Goal: Information Seeking & Learning: Check status

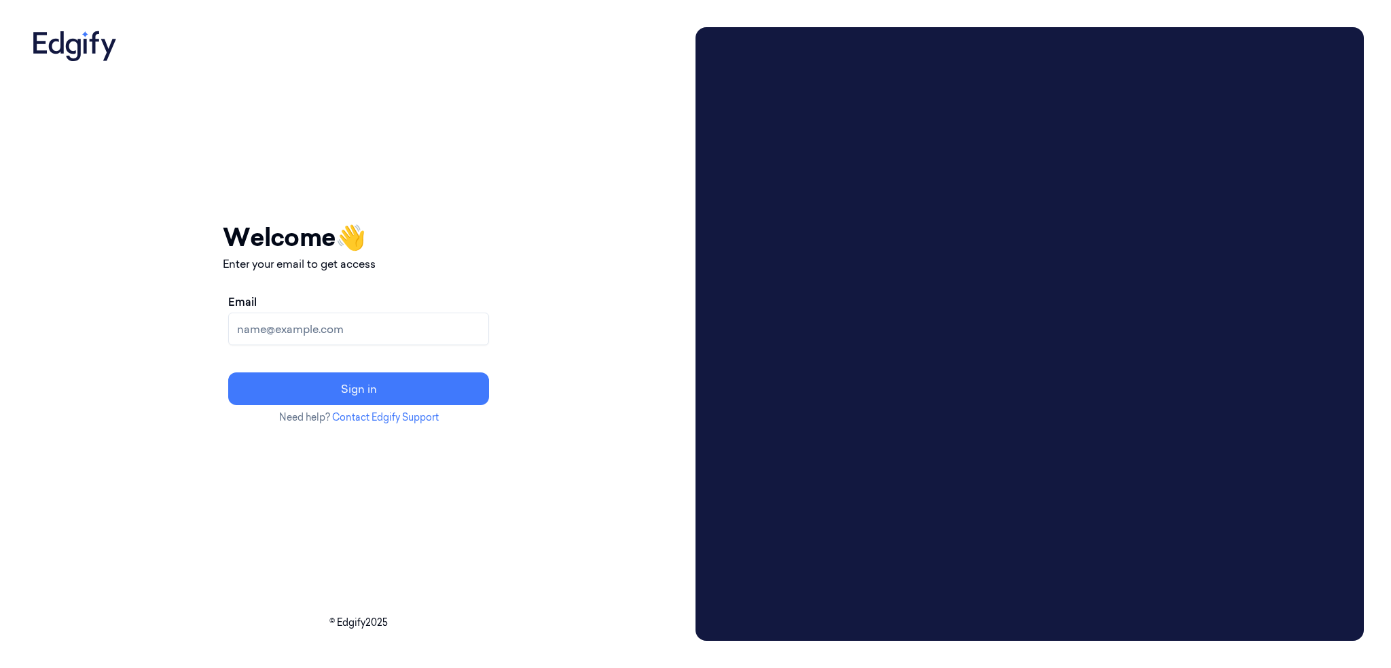
click at [473, 340] on input "Email" at bounding box center [358, 329] width 261 height 33
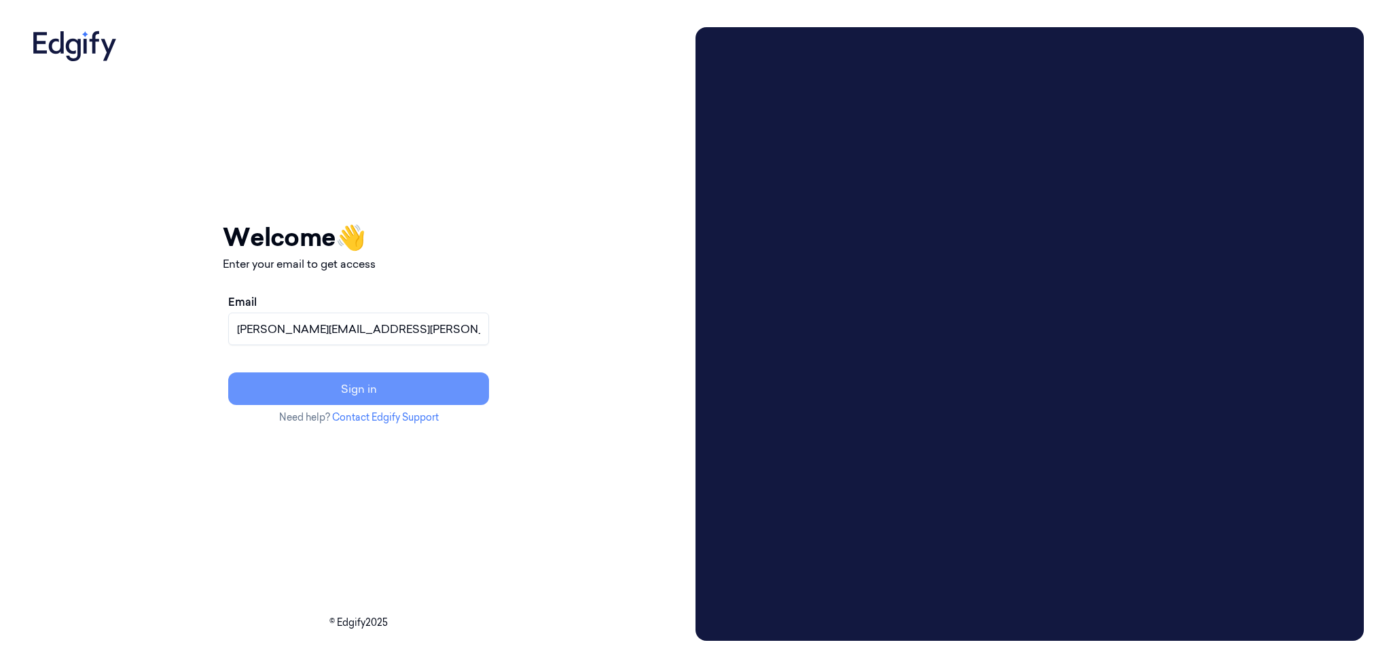
type input "harlan.nelson@heb.com"
drag, startPoint x: 475, startPoint y: 380, endPoint x: 482, endPoint y: 380, distance: 6.8
click at [476, 380] on button "Sign in" at bounding box center [358, 388] width 261 height 33
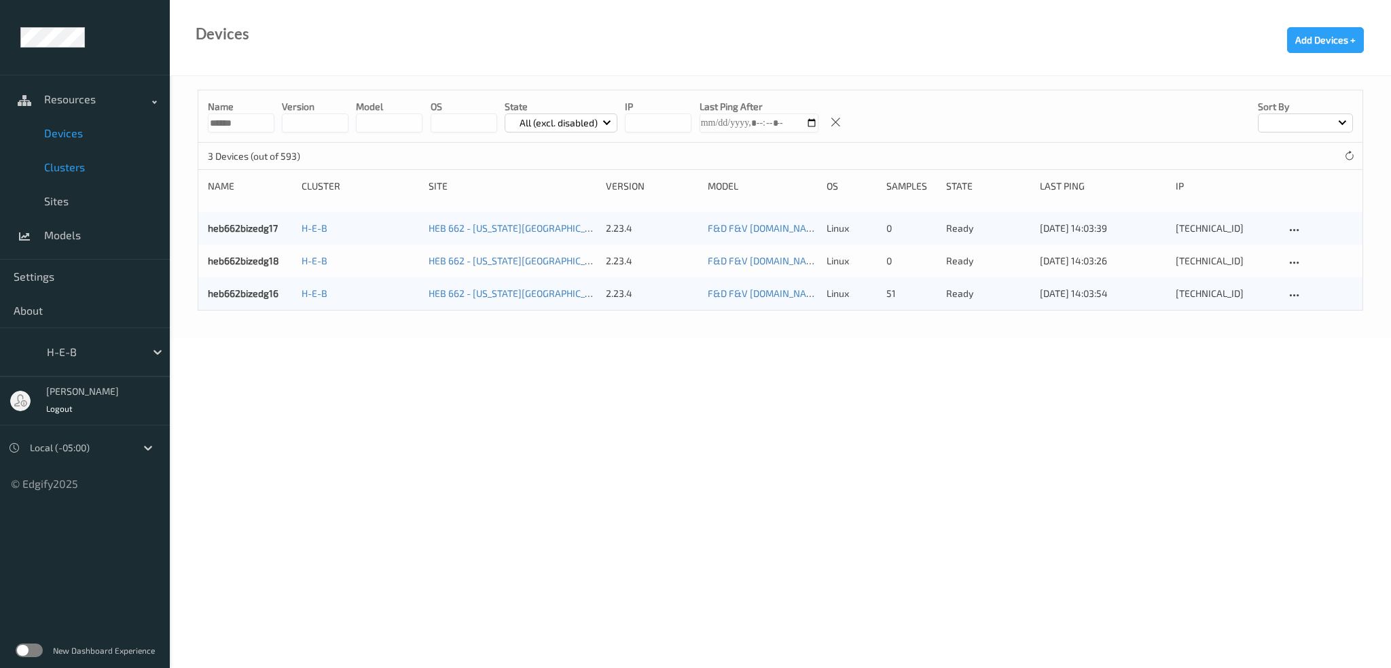
click at [63, 166] on span "Clusters" at bounding box center [100, 167] width 112 height 14
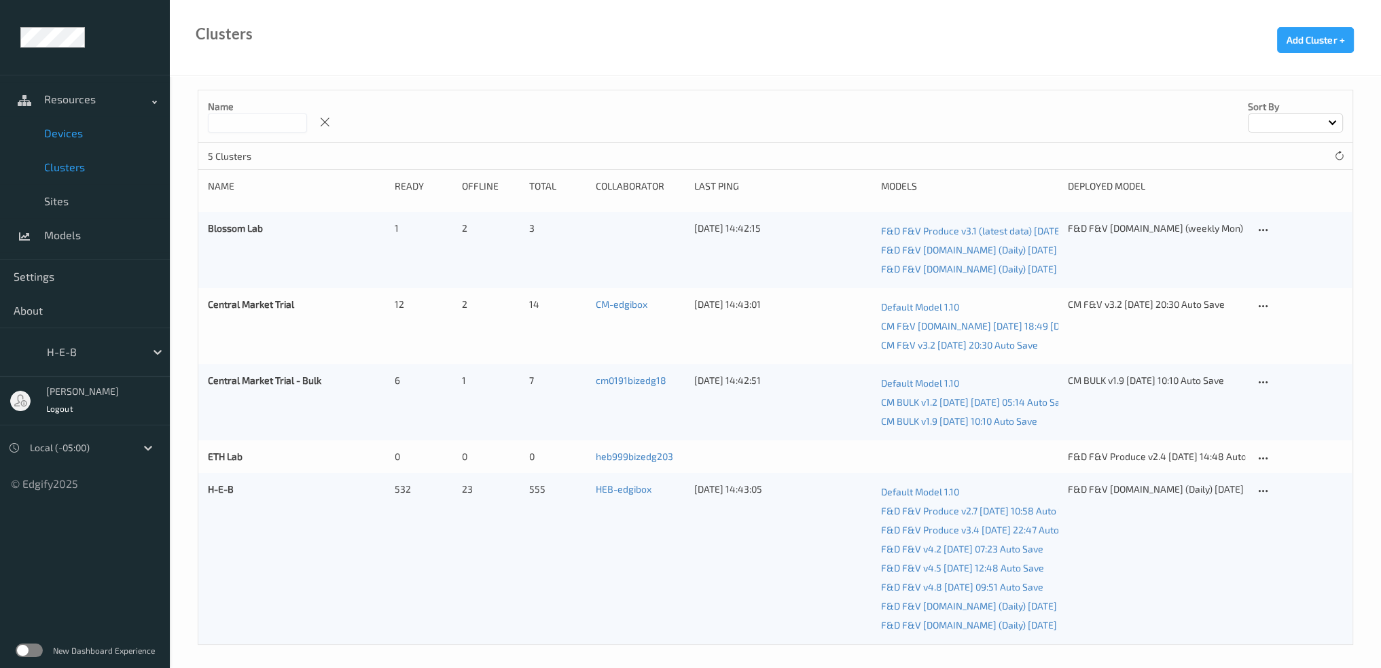
click at [65, 141] on link "Devices" at bounding box center [85, 133] width 170 height 34
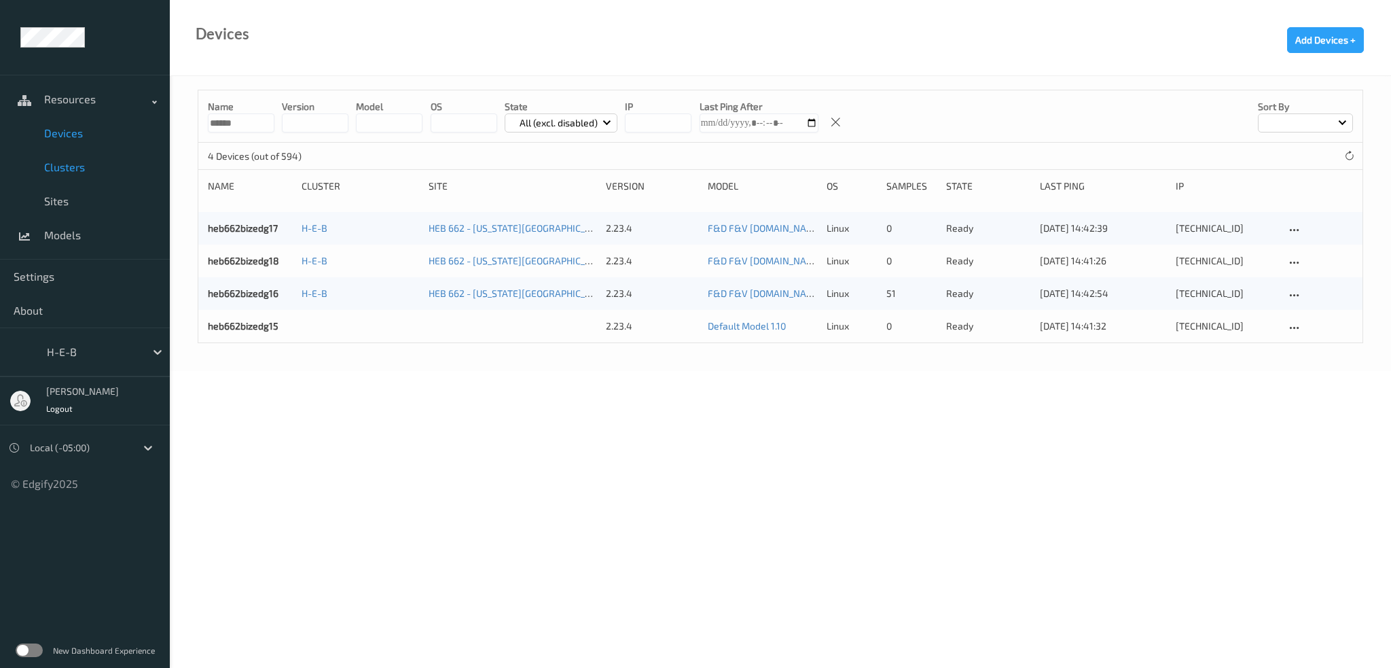
click at [67, 169] on span "Clusters" at bounding box center [100, 167] width 112 height 14
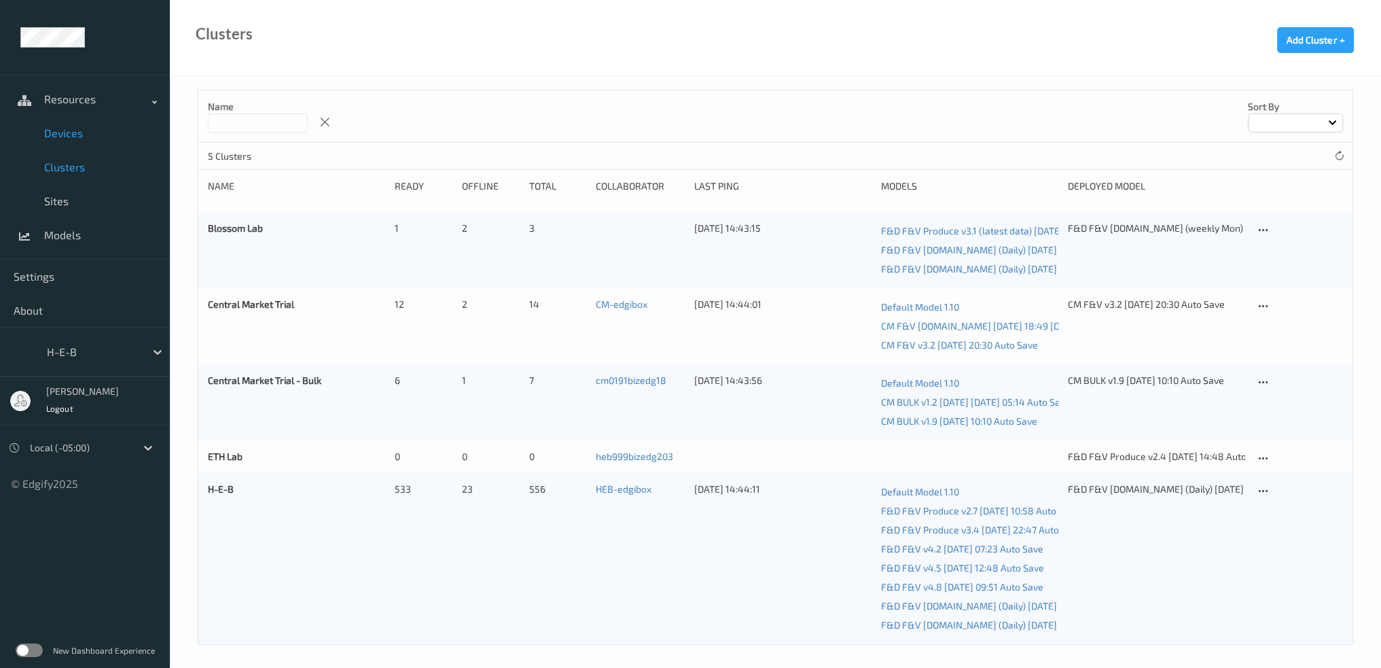
click at [64, 130] on span "Devices" at bounding box center [100, 133] width 112 height 14
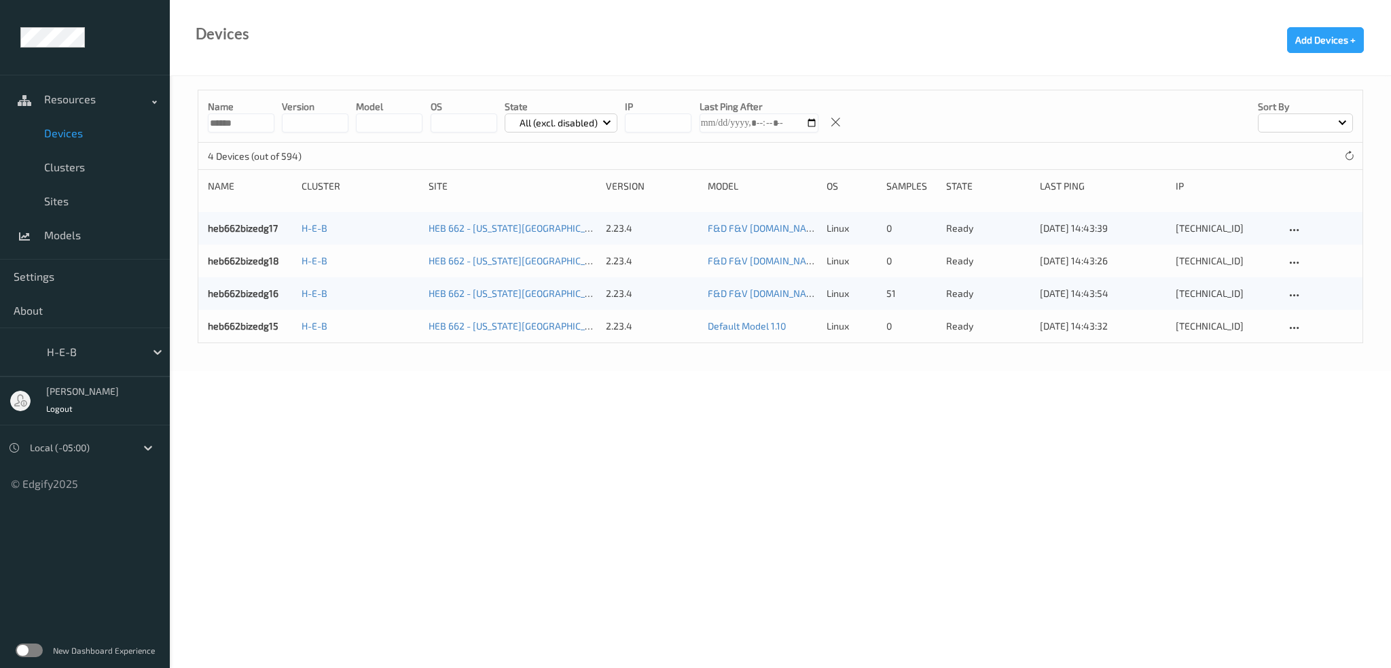
click at [231, 125] on input "******" at bounding box center [241, 122] width 67 height 19
click at [230, 128] on input "******" at bounding box center [241, 122] width 67 height 19
drag, startPoint x: 227, startPoint y: 127, endPoint x: 285, endPoint y: 130, distance: 58.5
click at [284, 130] on div "Name ****** version model OS State All (excl. disabled) IP Last Ping After Sort…" at bounding box center [780, 116] width 1164 height 52
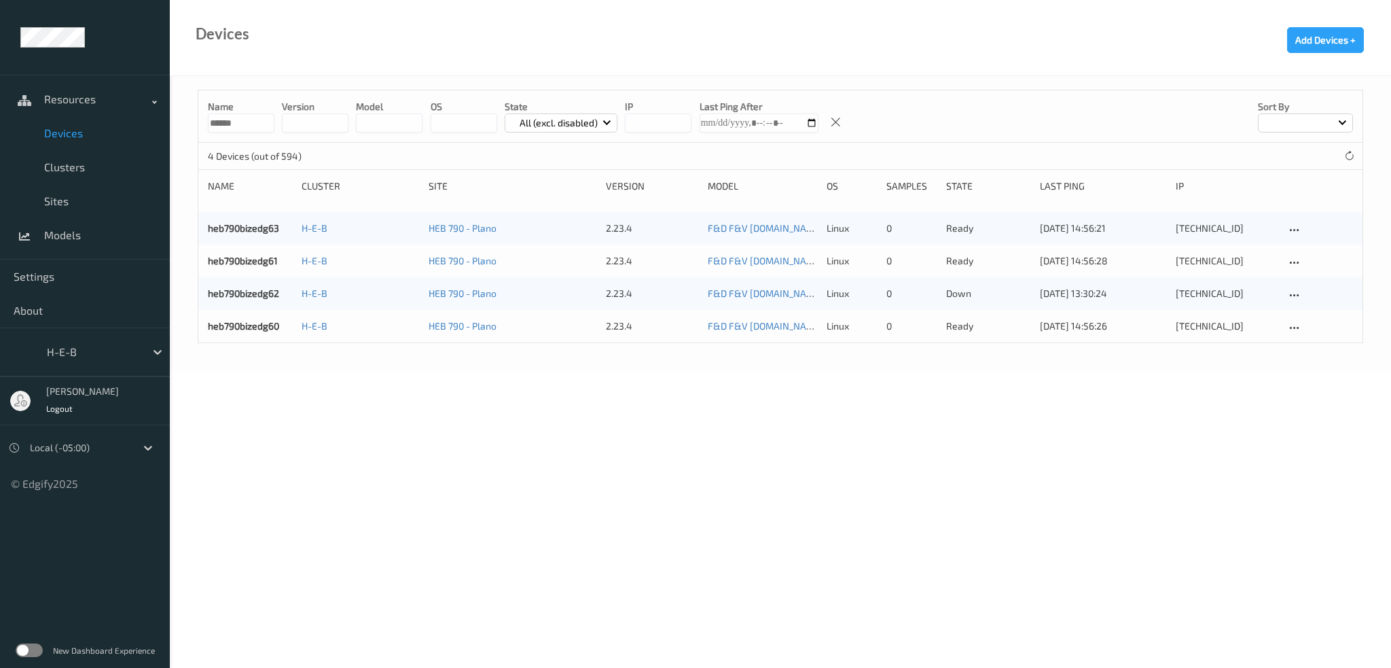
type input "******"
click at [375, 425] on body "Resources Devices Clusters Sites Models Settings About H-E-B Harlan Nelson Logo…" at bounding box center [695, 334] width 1391 height 668
click at [20, 655] on label at bounding box center [29, 650] width 27 height 14
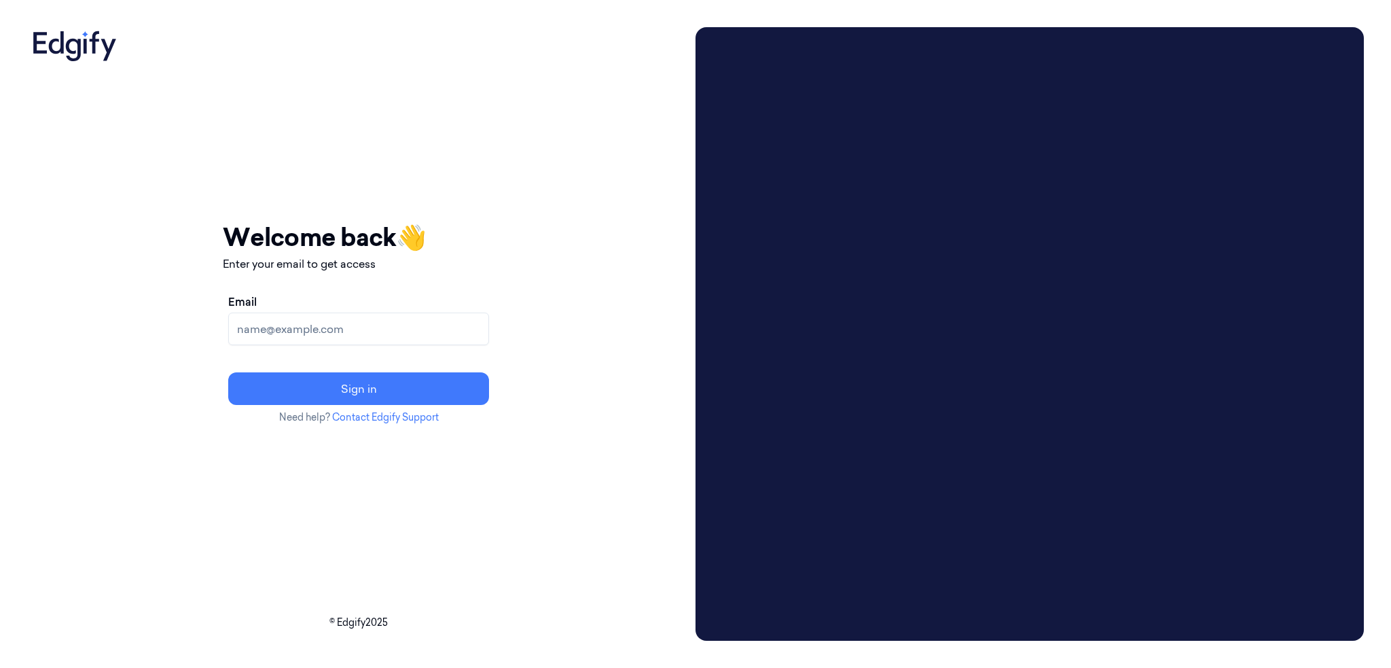
click at [385, 334] on input "Email" at bounding box center [358, 329] width 261 height 33
type input "harlan.nelson@heb.com"
click at [228, 372] on button "Sign in" at bounding box center [358, 388] width 261 height 33
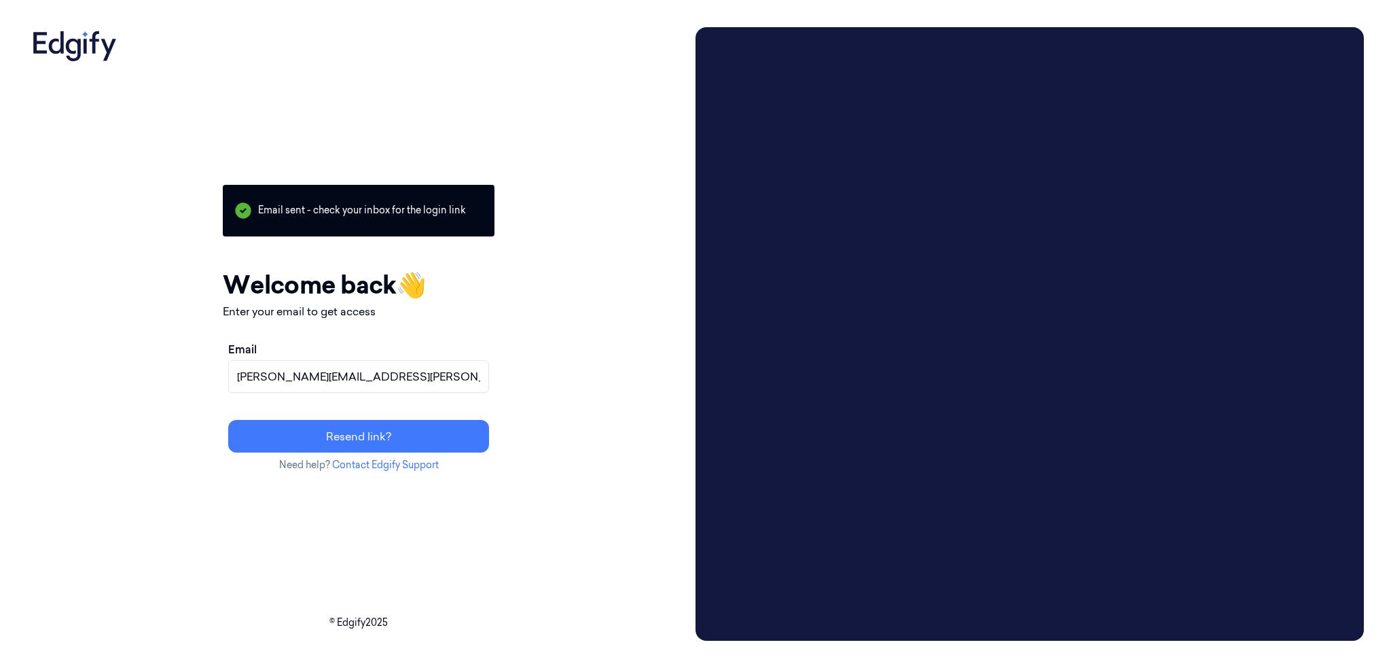
click at [349, 199] on p "Email sent - check your inbox for the login link" at bounding box center [359, 211] width 272 height 52
click at [353, 212] on p "Email sent - check your inbox for the login link" at bounding box center [359, 211] width 272 height 52
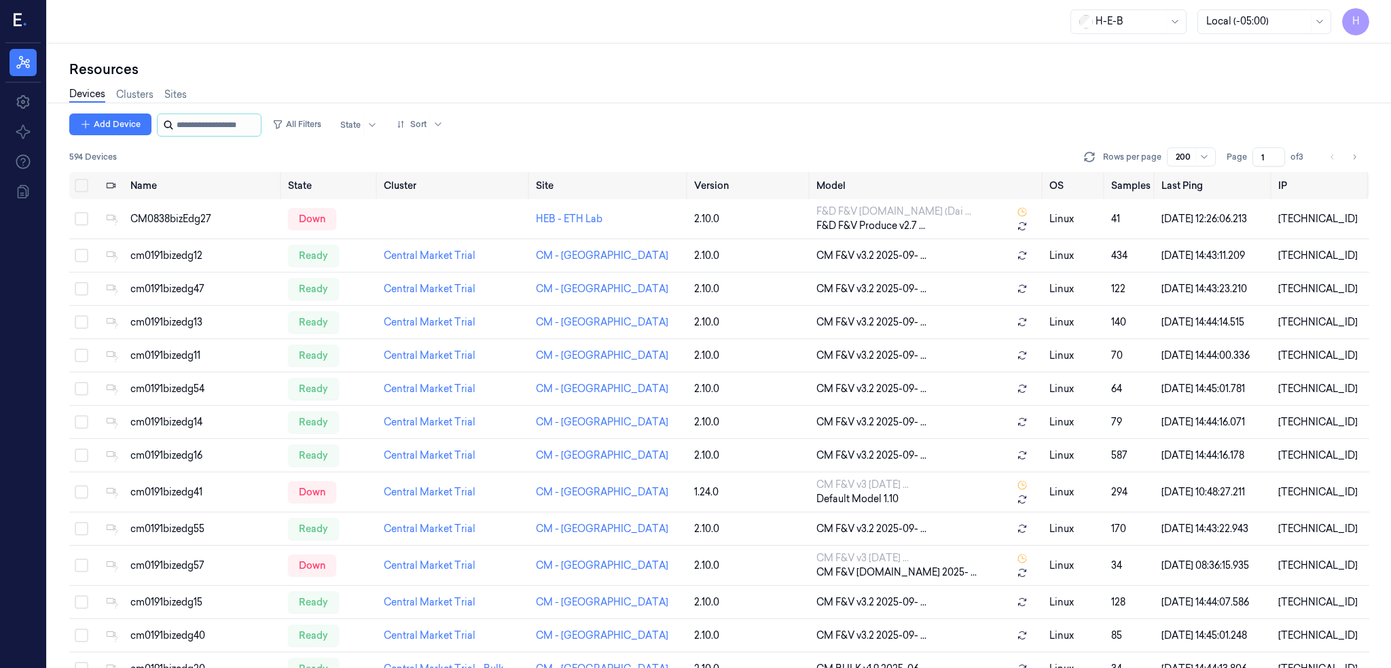
click at [238, 119] on input "string" at bounding box center [218, 125] width 82 height 22
paste input "******"
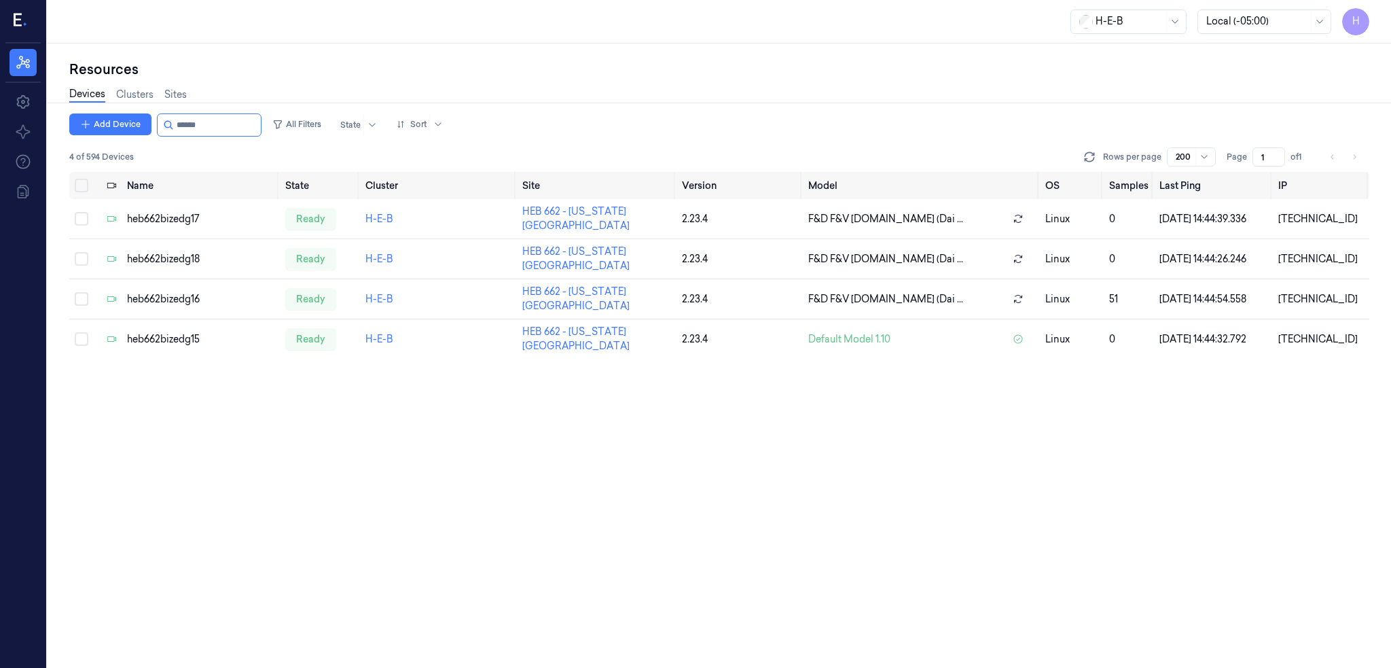
type input "******"
click at [23, 20] on icon at bounding box center [21, 21] width 14 height 20
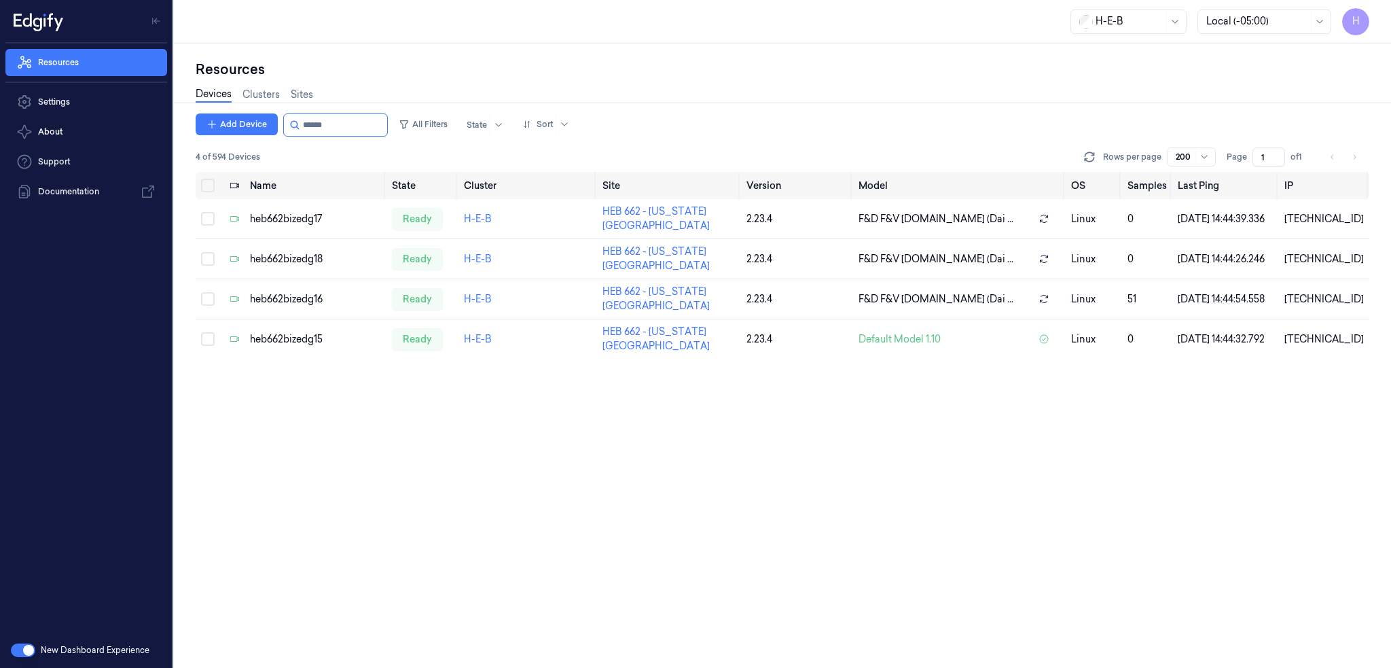
click at [41, 30] on icon at bounding box center [39, 21] width 50 height 20
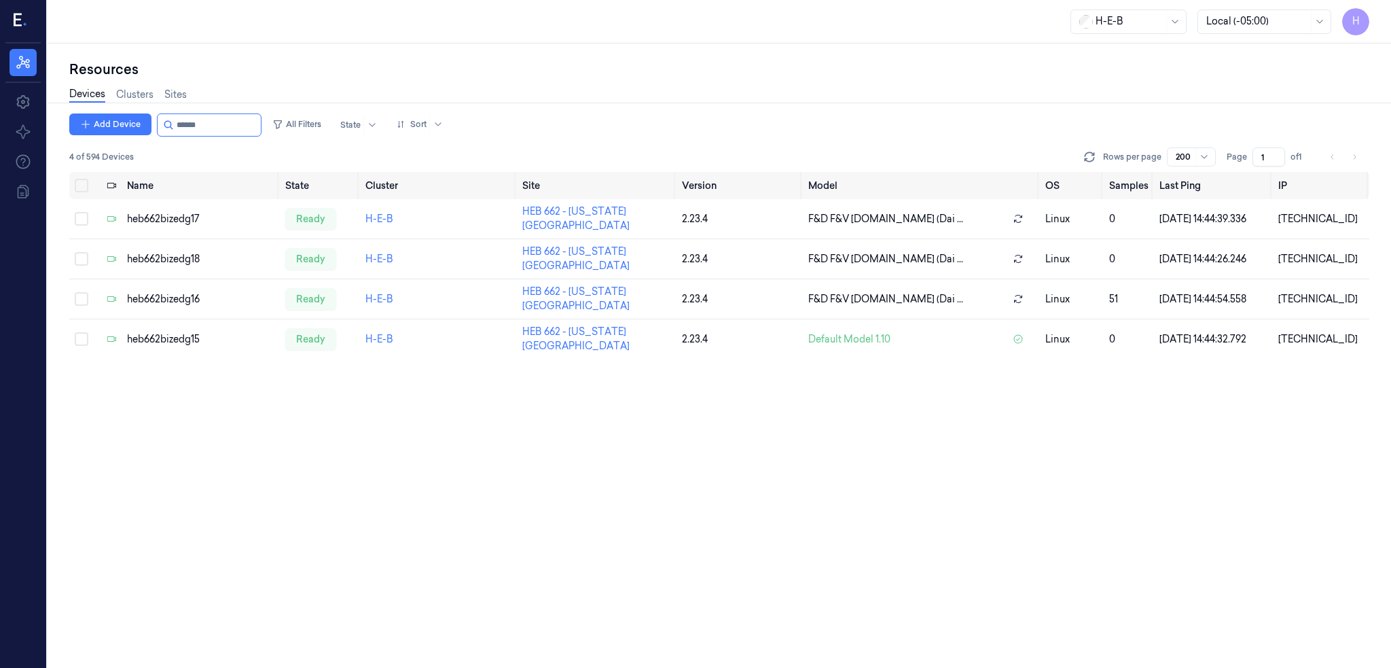
click at [18, 29] on icon at bounding box center [21, 21] width 14 height 20
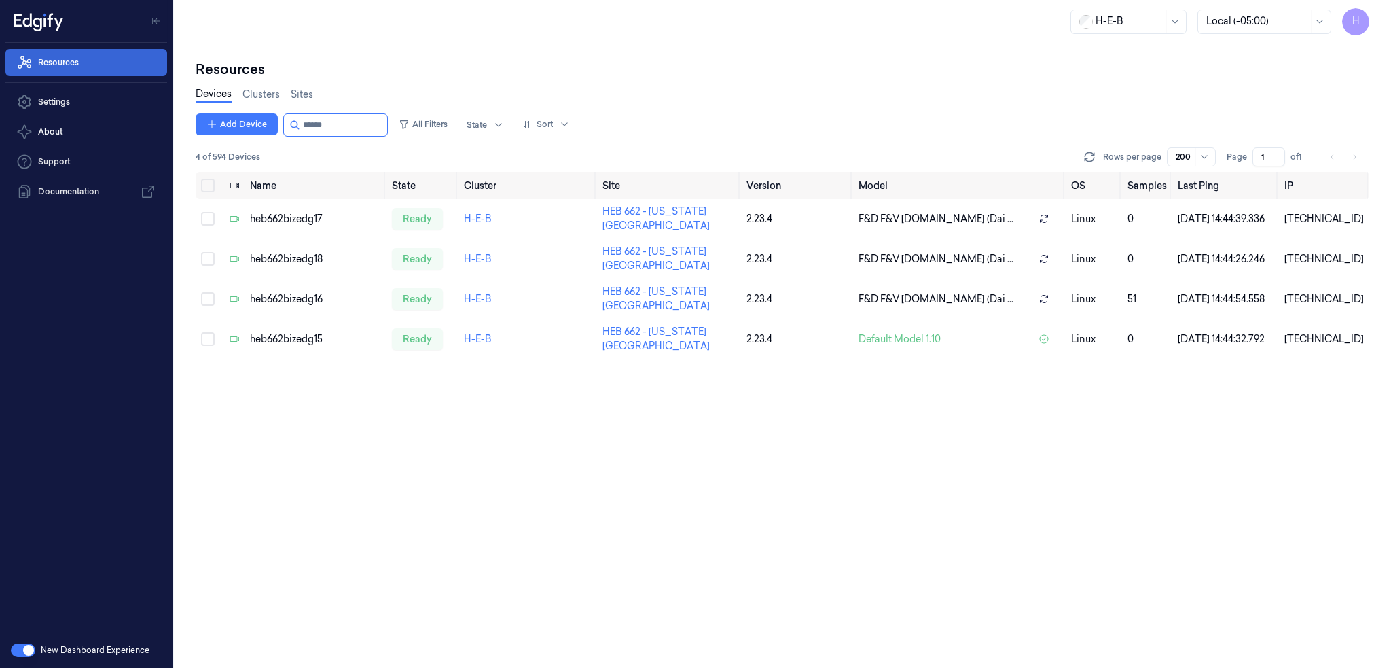
click at [50, 65] on link "Resources" at bounding box center [86, 62] width 162 height 27
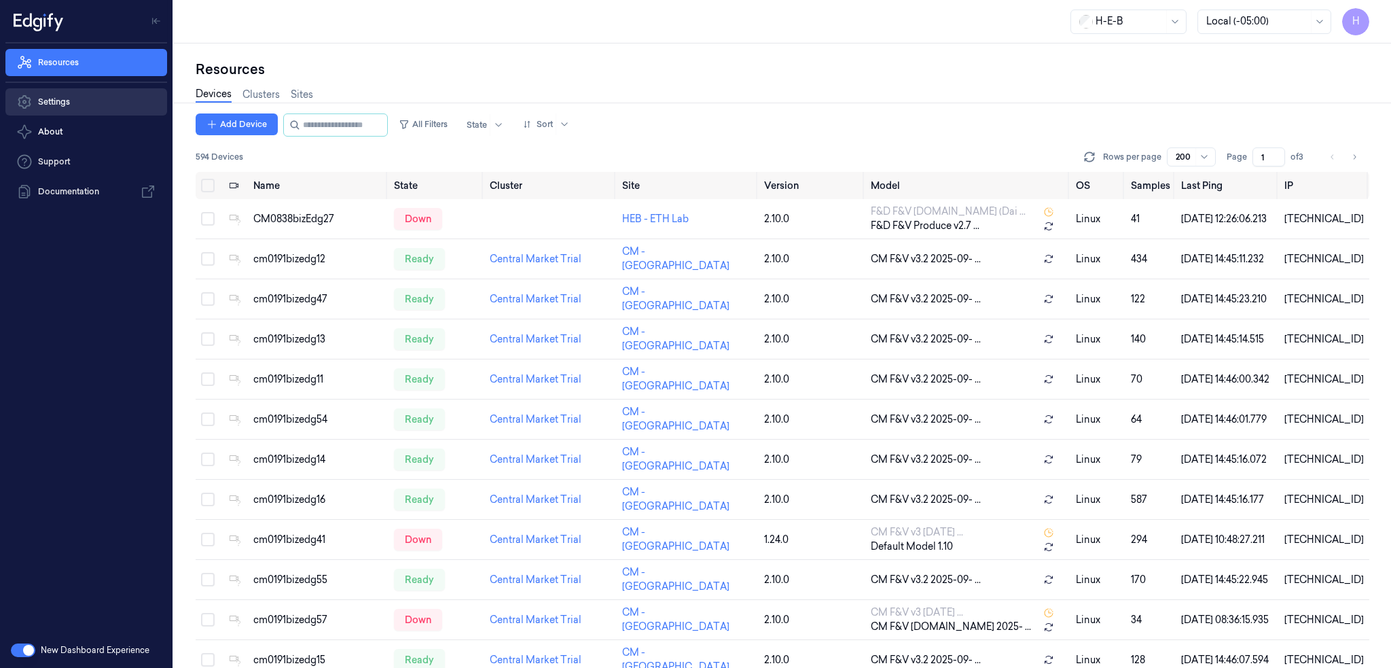
click at [50, 101] on link "Settings" at bounding box center [86, 101] width 162 height 27
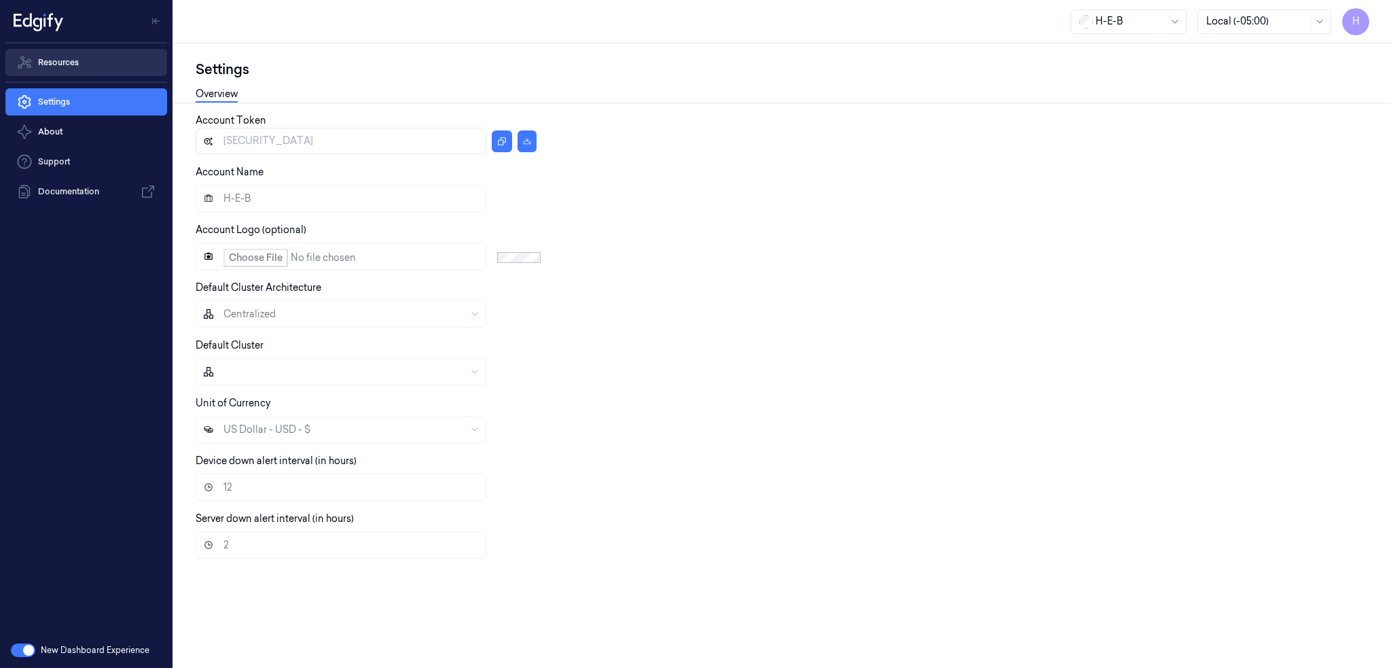
click at [68, 55] on link "Resources" at bounding box center [86, 62] width 162 height 27
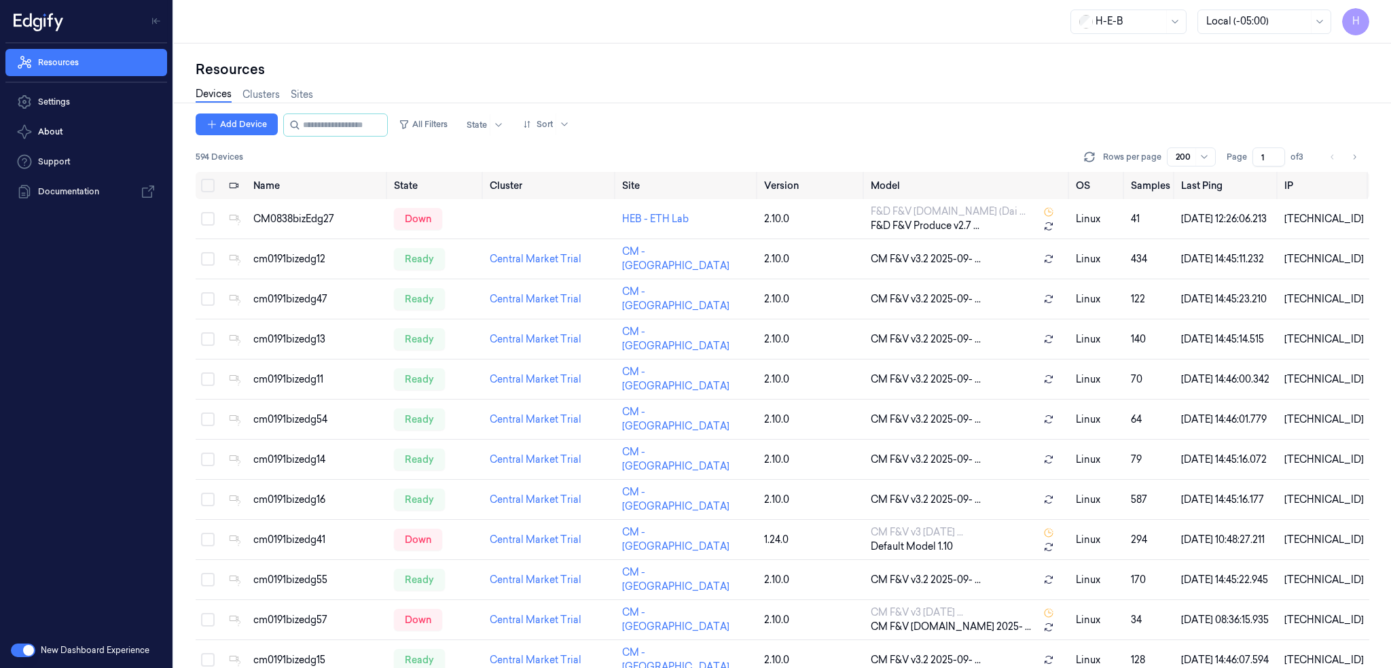
drag, startPoint x: 64, startPoint y: 0, endPoint x: 532, endPoint y: 63, distance: 472.3
click at [532, 63] on div "Resources" at bounding box center [783, 69] width 1174 height 19
click at [486, 126] on div at bounding box center [477, 125] width 20 height 12
click at [518, 219] on div "Down" at bounding box center [540, 220] width 118 height 14
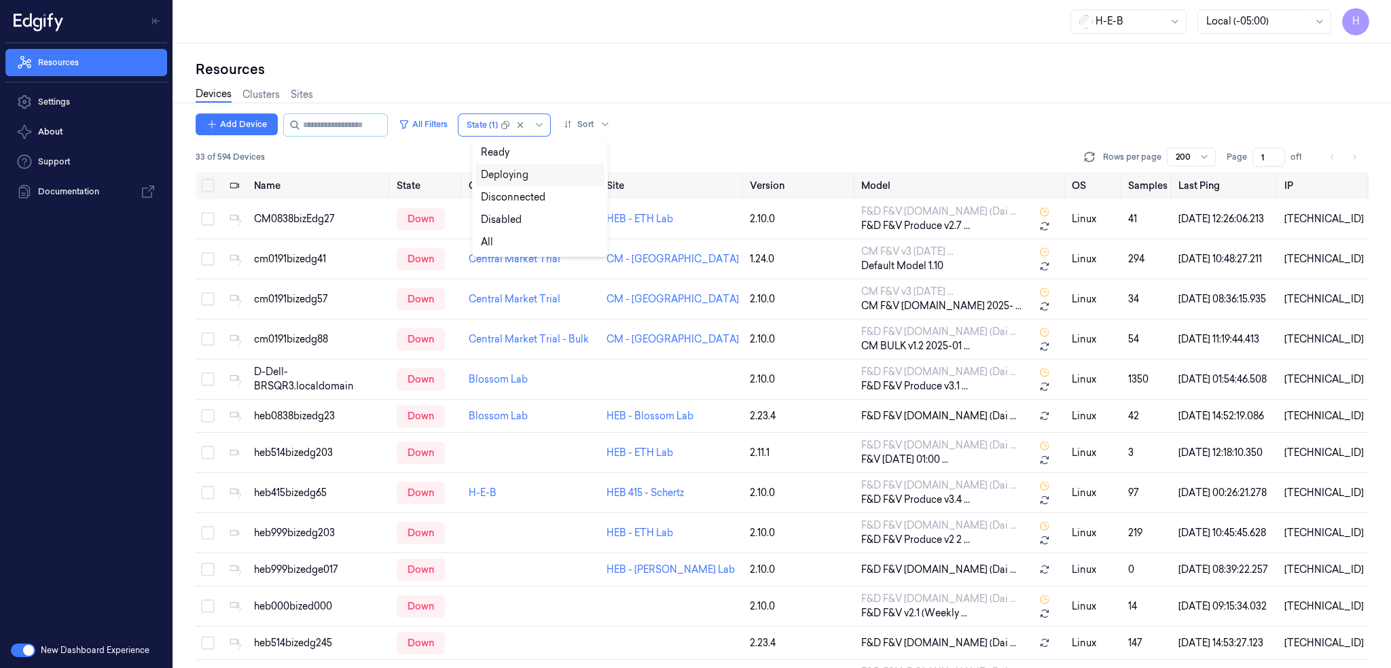
click at [734, 95] on div "Devices Clusters Sites" at bounding box center [783, 96] width 1174 height 35
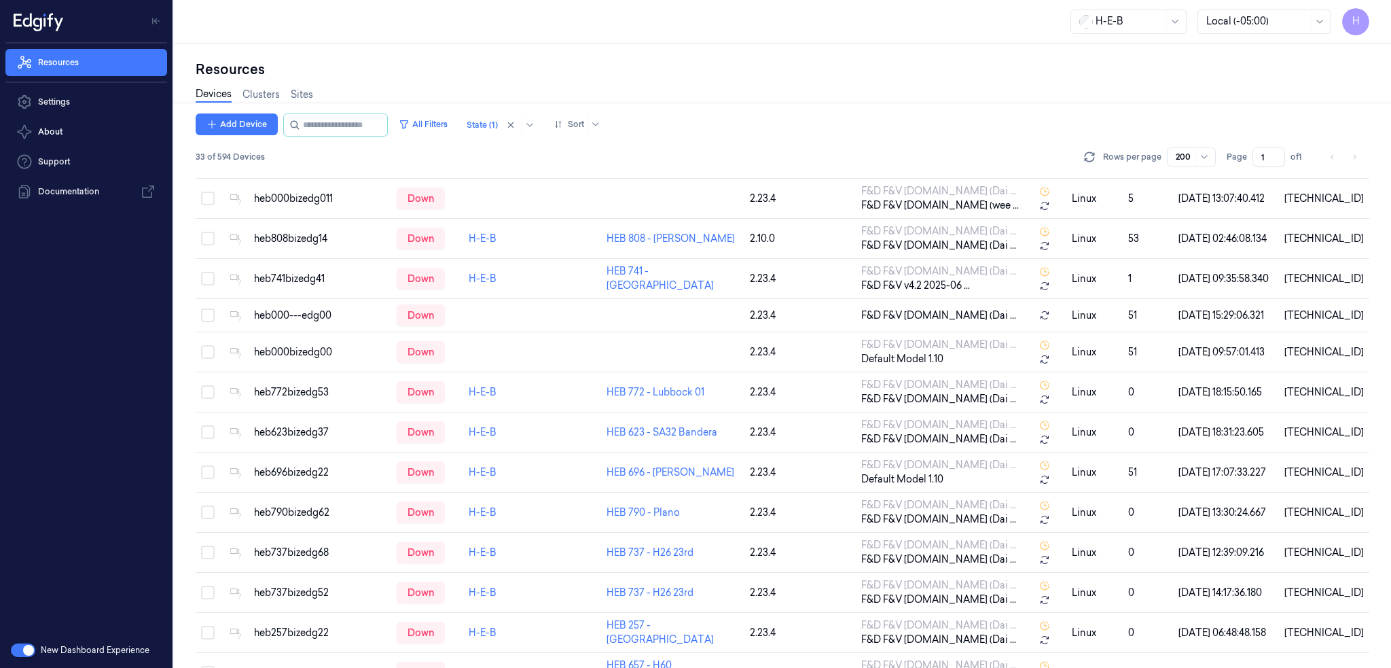
scroll to position [859, 0]
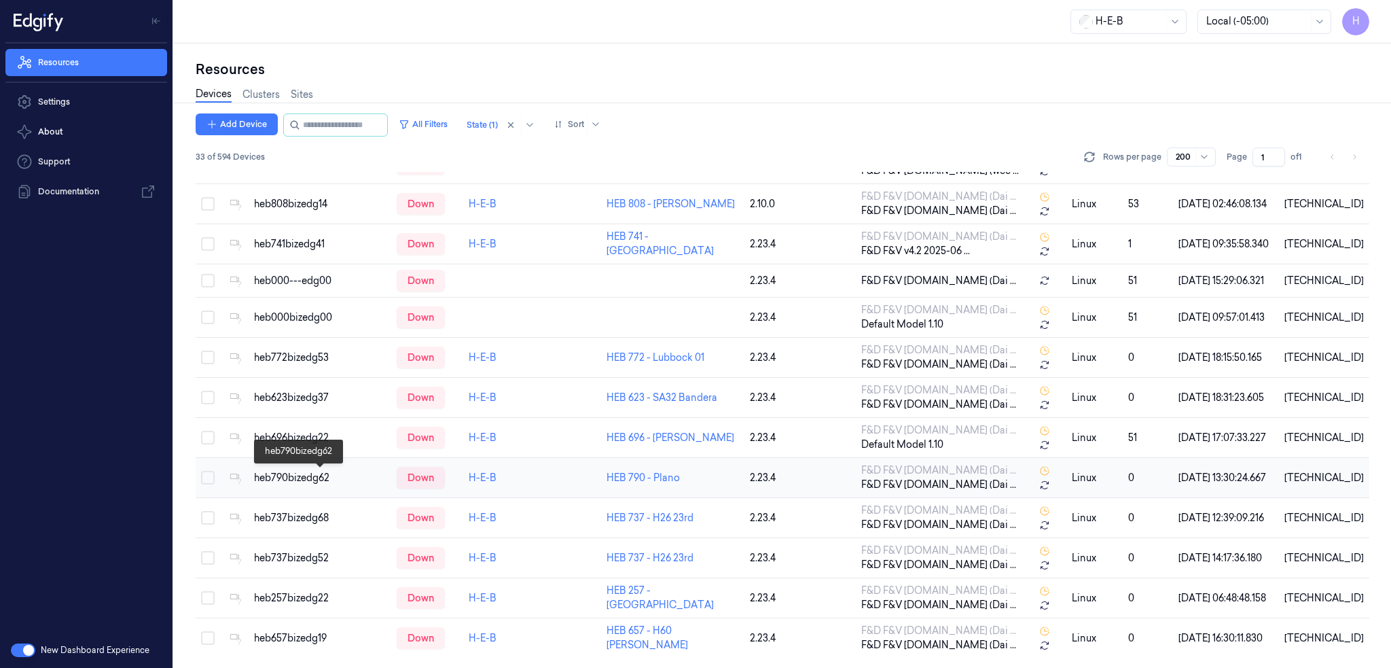
click at [314, 480] on div "heb790bizedg62" at bounding box center [320, 478] width 132 height 14
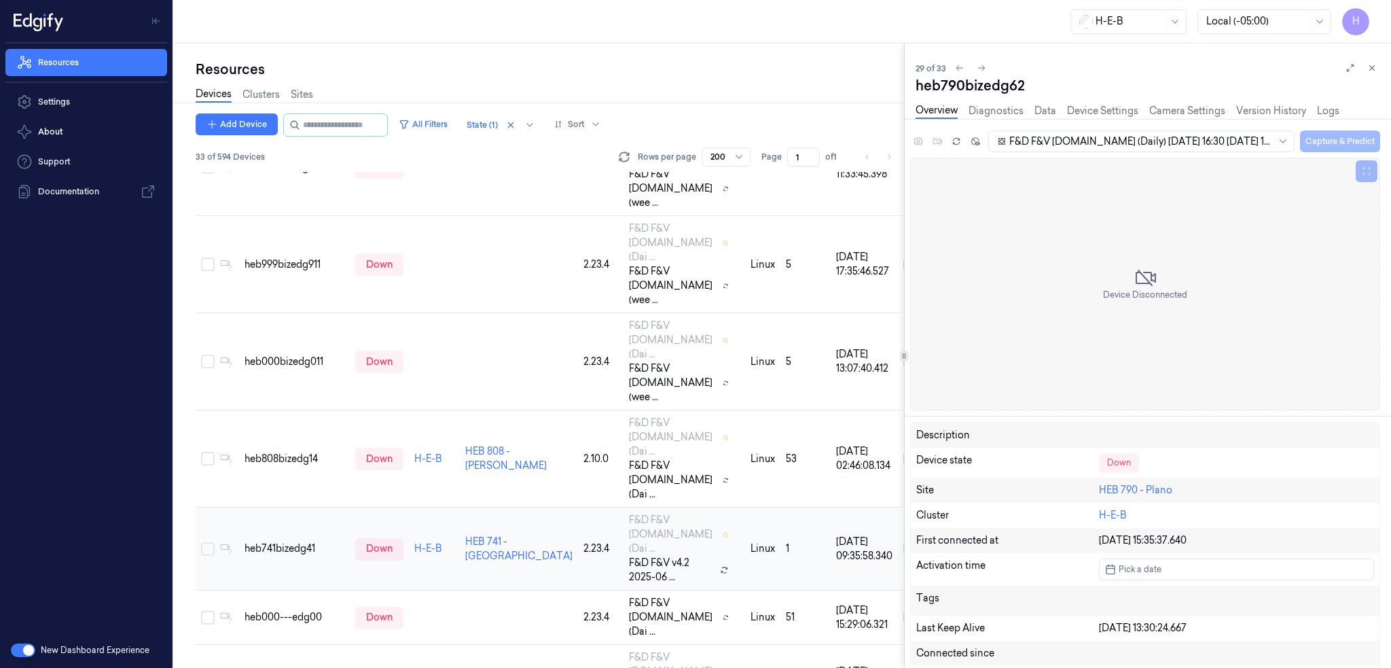
scroll to position [1815, 0]
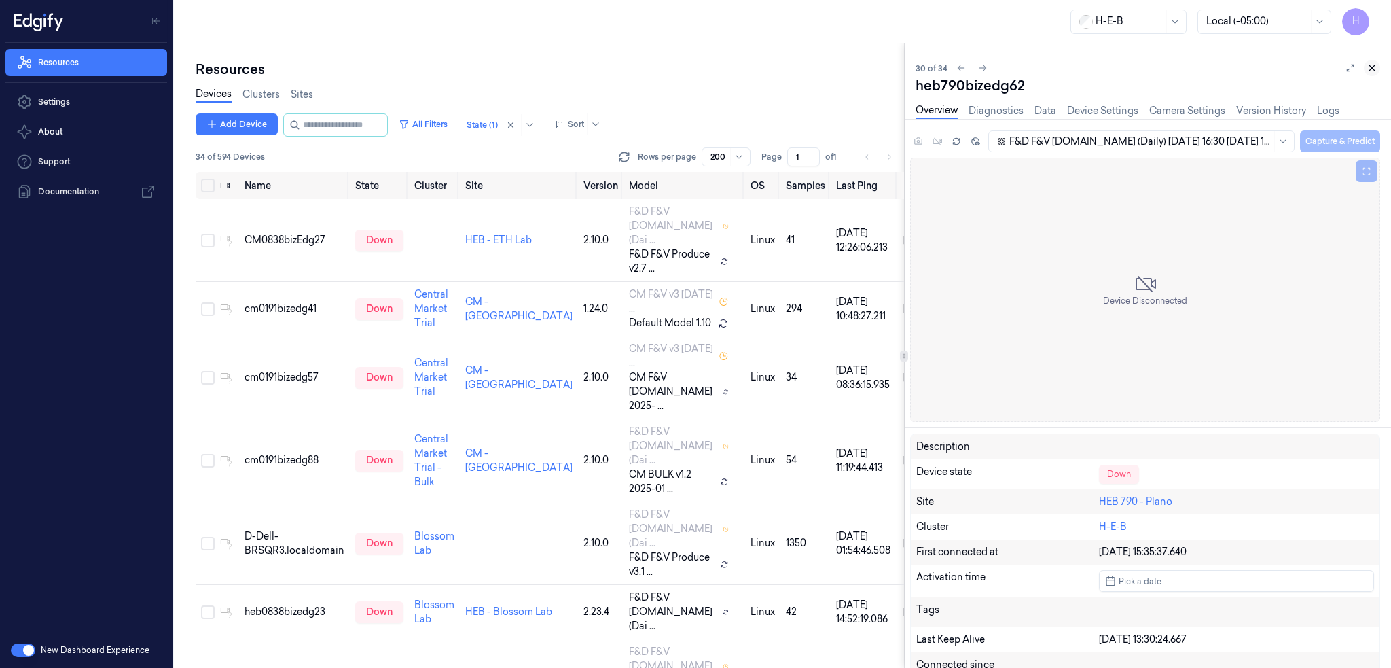
click at [1371, 66] on icon at bounding box center [1373, 68] width 10 height 10
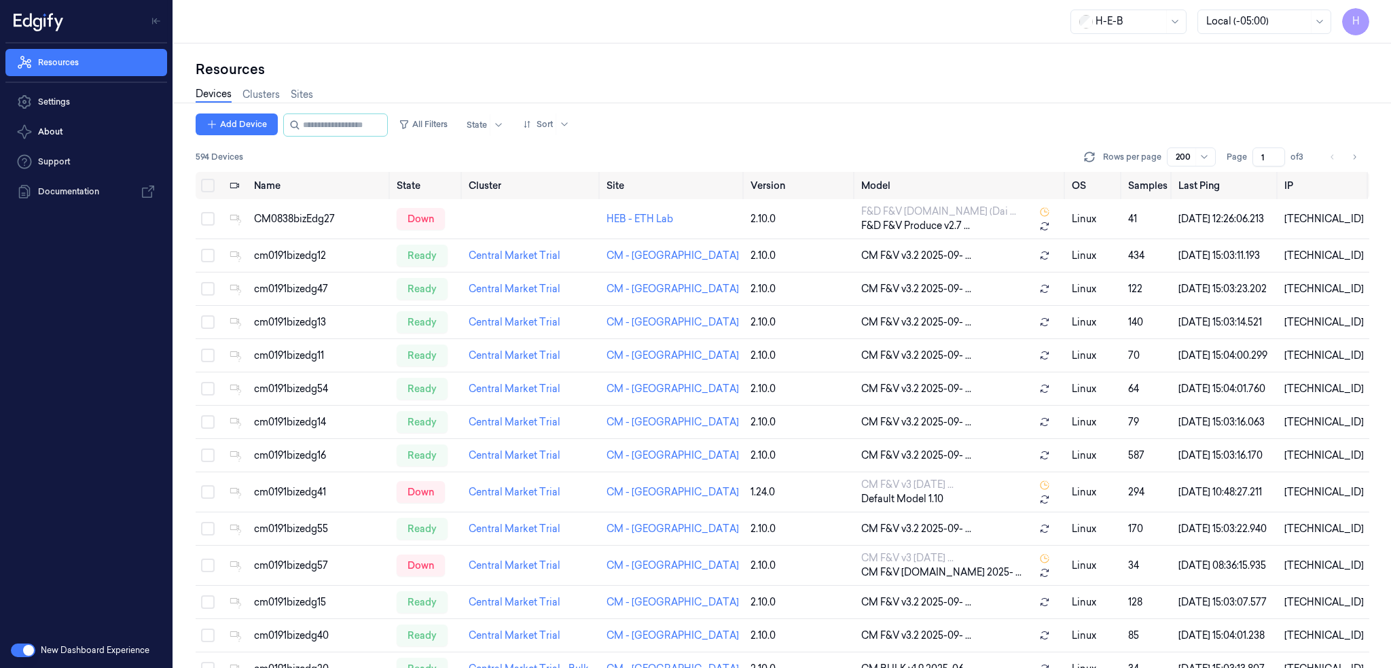
click at [23, 649] on button "button" at bounding box center [23, 650] width 24 height 14
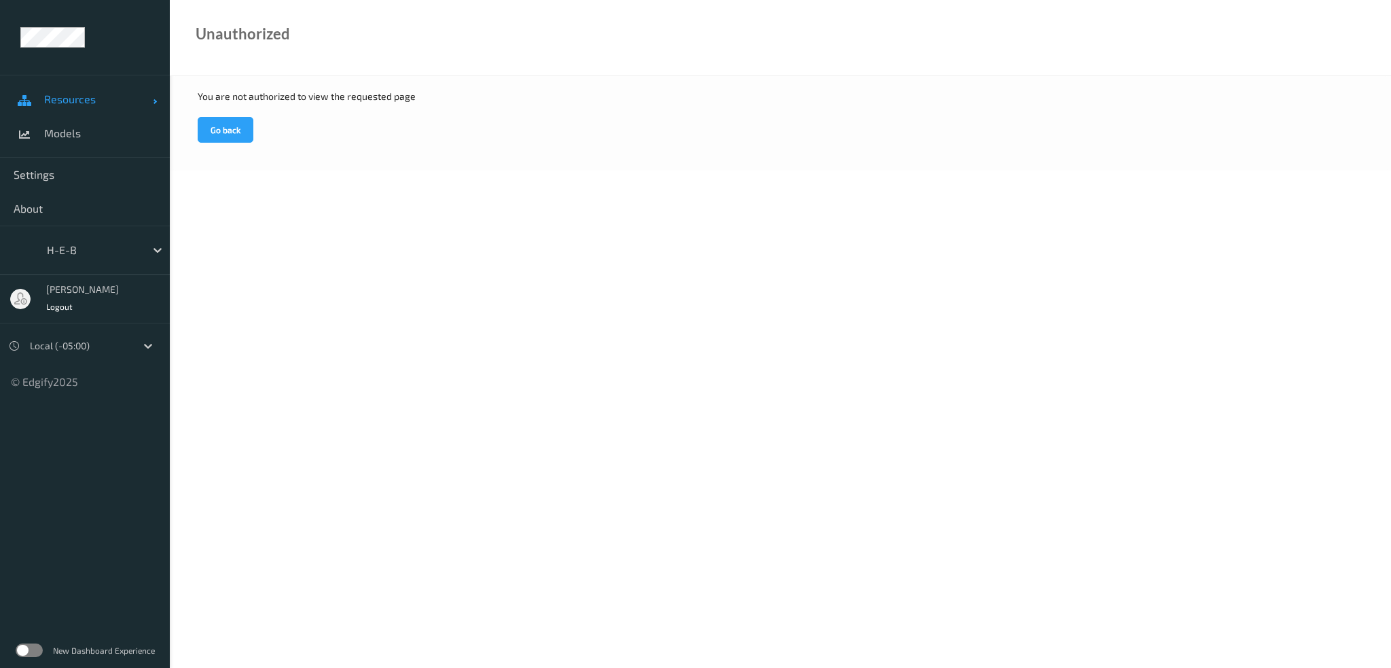
click at [69, 103] on span "Resources" at bounding box center [98, 99] width 109 height 14
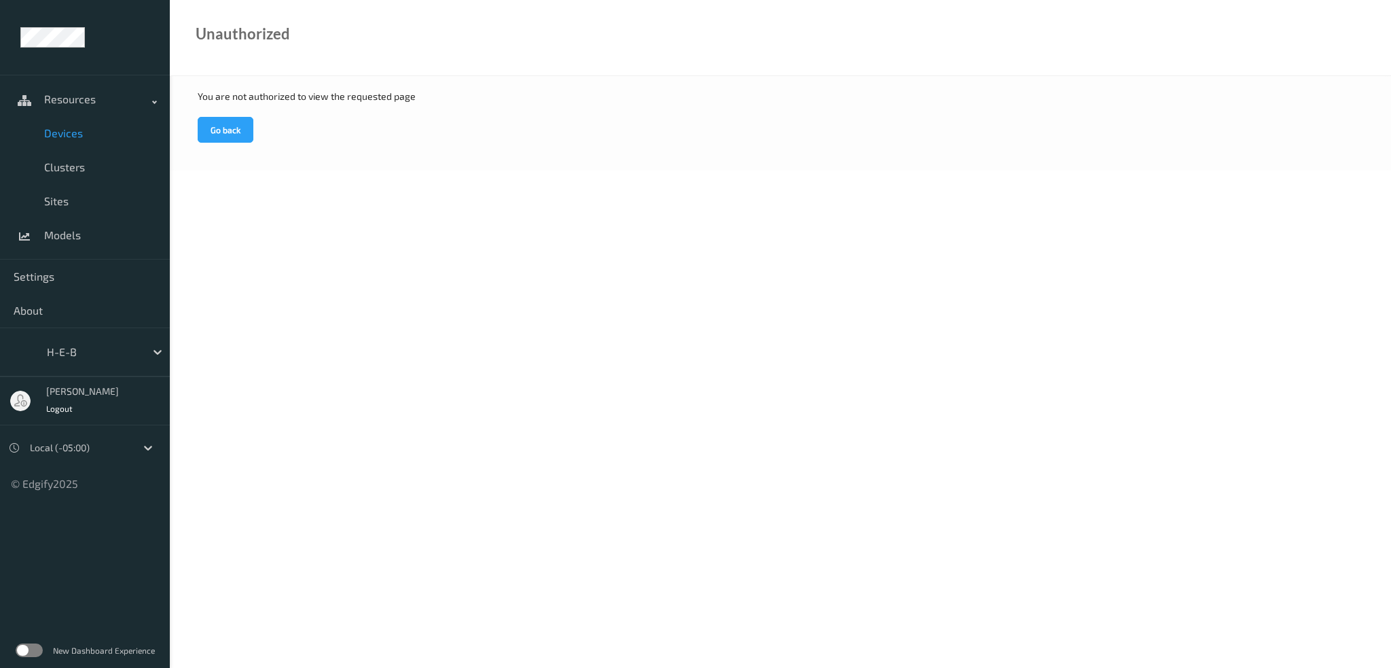
click at [85, 139] on span "Devices" at bounding box center [100, 133] width 112 height 14
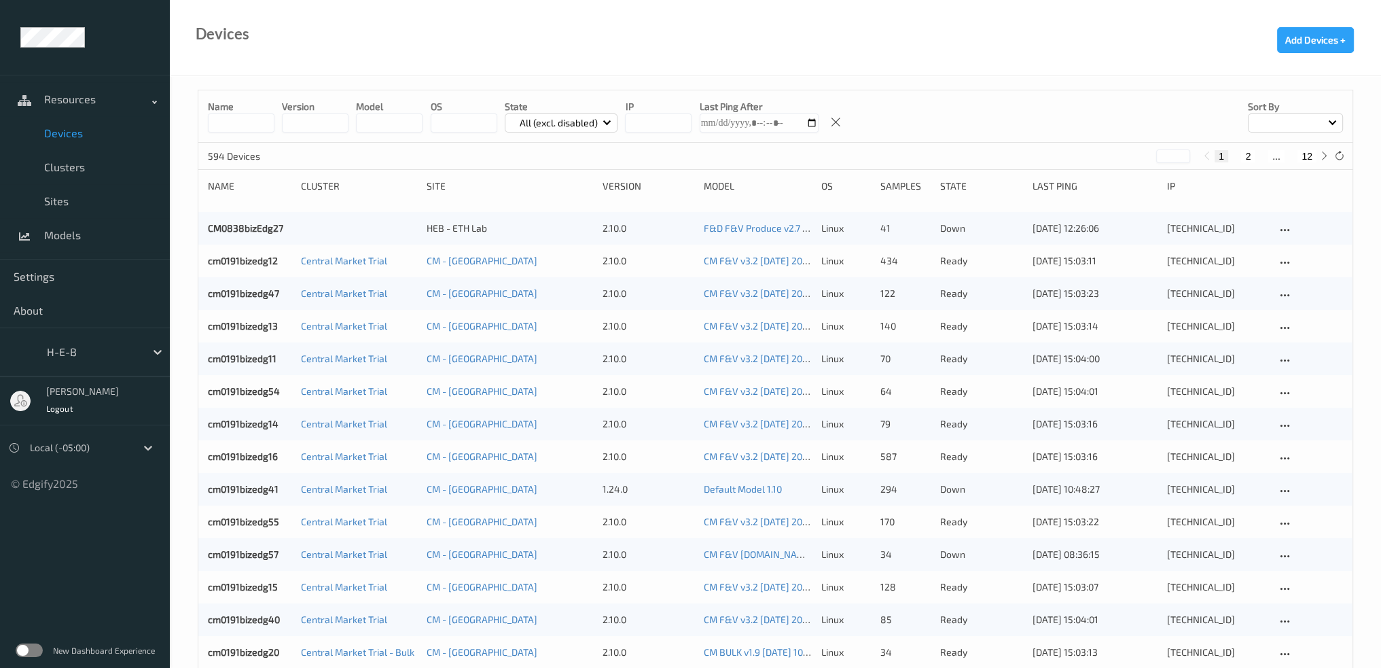
click at [262, 130] on input at bounding box center [241, 122] width 67 height 19
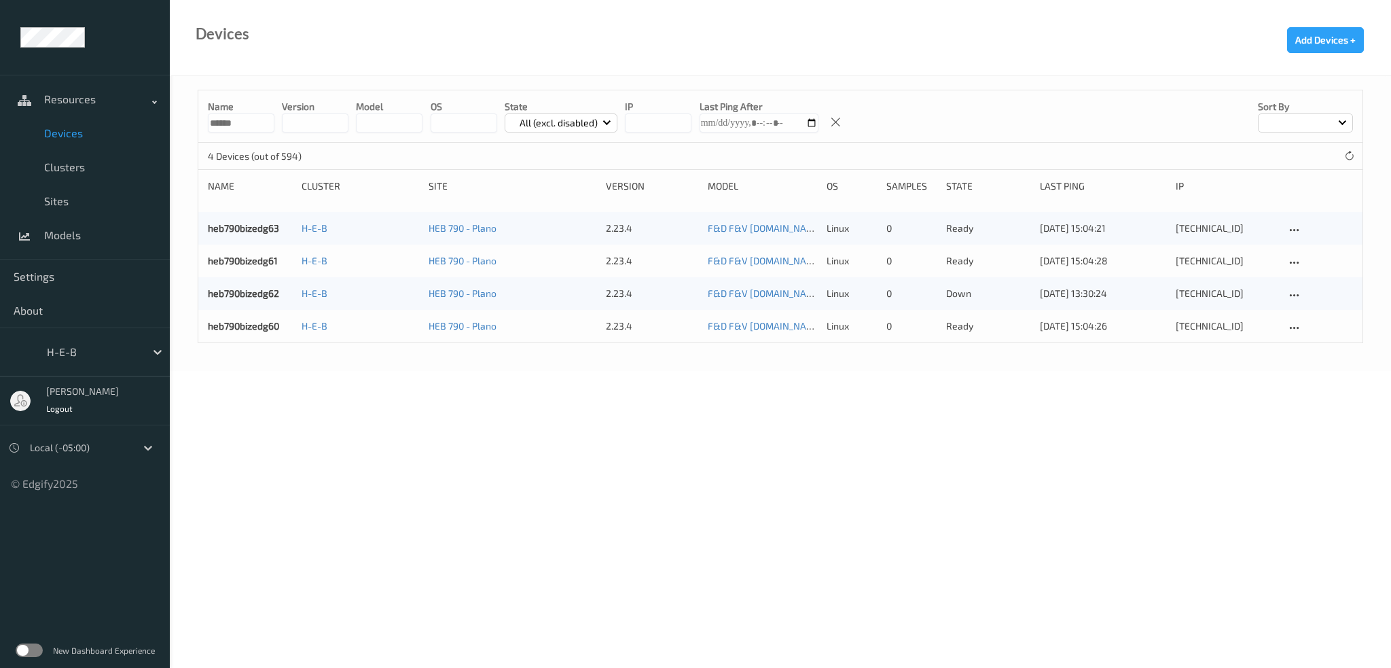
drag, startPoint x: 225, startPoint y: 122, endPoint x: 313, endPoint y: 124, distance: 88.3
click at [293, 124] on div "Name ****** version model OS State All (excl. disabled) IP Last Ping After Sort…" at bounding box center [780, 116] width 1164 height 52
type input "*"
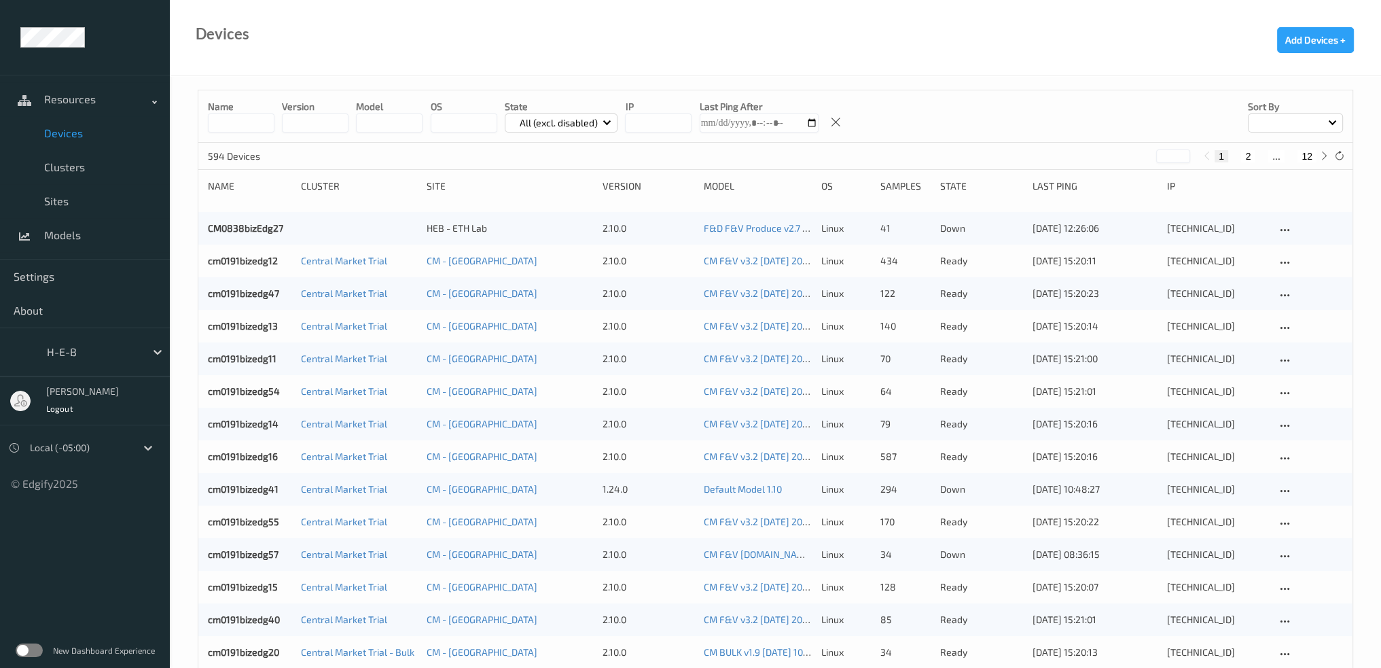
click at [592, 120] on p "All (excl. disabled)" at bounding box center [559, 123] width 88 height 14
click at [549, 253] on p "Down" at bounding box center [552, 250] width 94 height 24
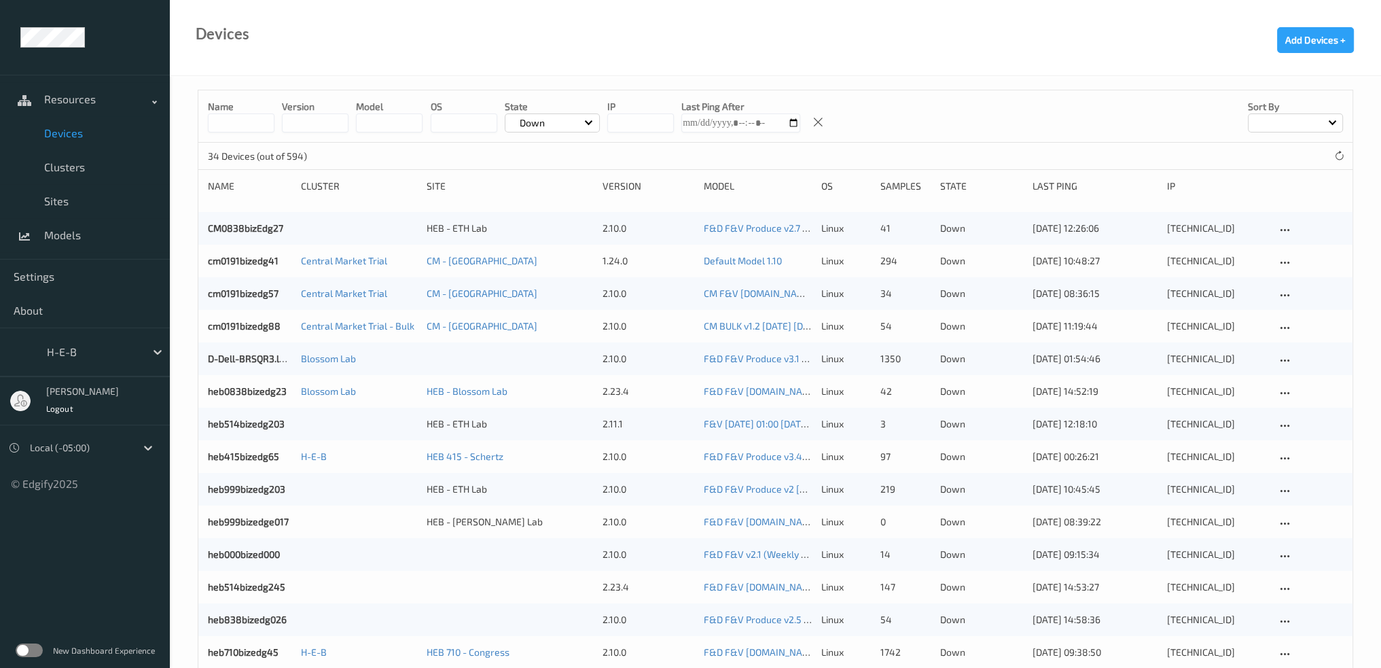
click at [1314, 127] on div at bounding box center [1295, 122] width 95 height 19
click at [1299, 156] on p "Name" at bounding box center [1296, 155] width 94 height 24
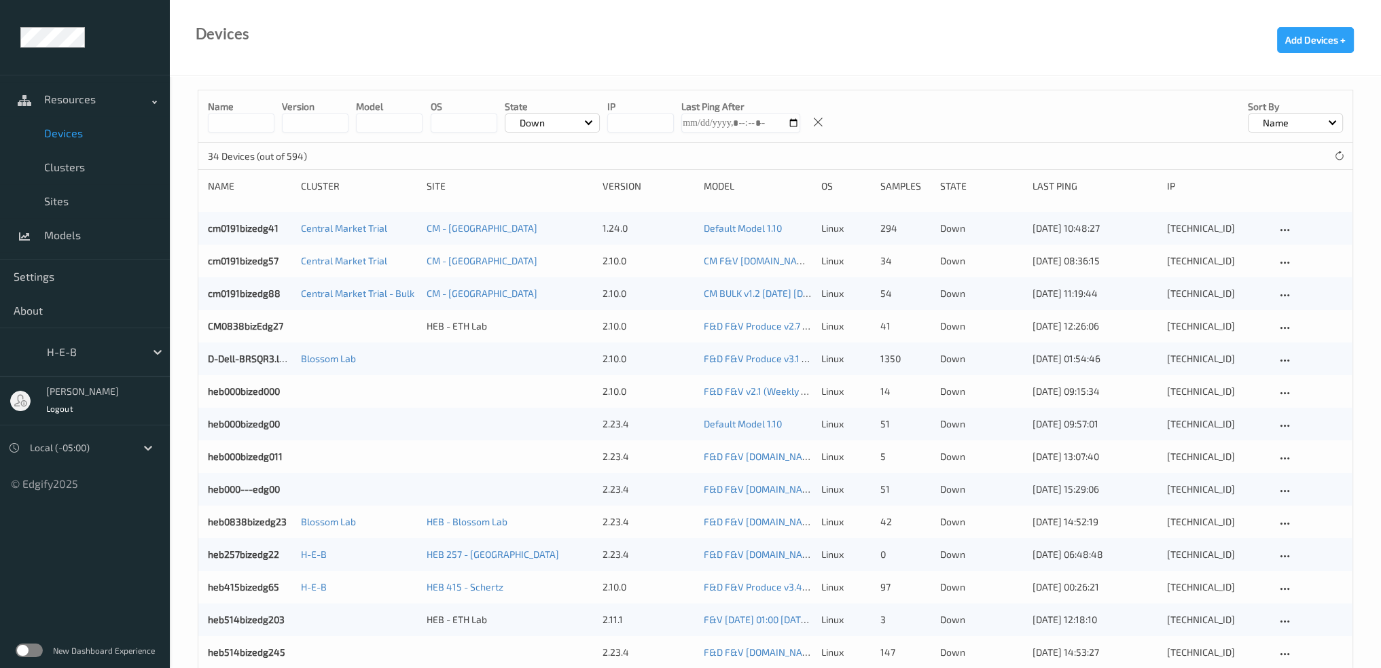
click at [564, 126] on div "Down" at bounding box center [552, 122] width 95 height 19
click at [560, 157] on p "All (excl. disabled)" at bounding box center [552, 155] width 94 height 24
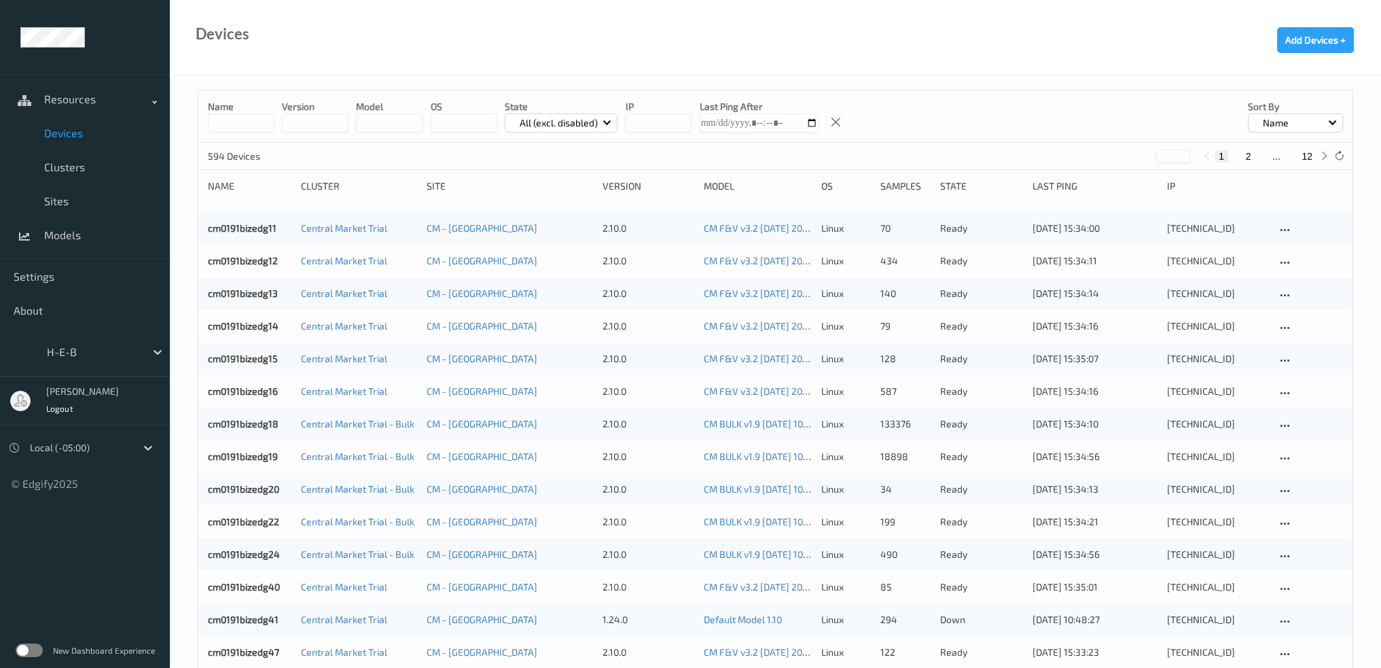
click at [253, 133] on div "Name version model OS State All (excl. disabled) IP Last Ping After Sort by Name" at bounding box center [775, 116] width 1154 height 52
click at [250, 129] on input at bounding box center [241, 122] width 67 height 19
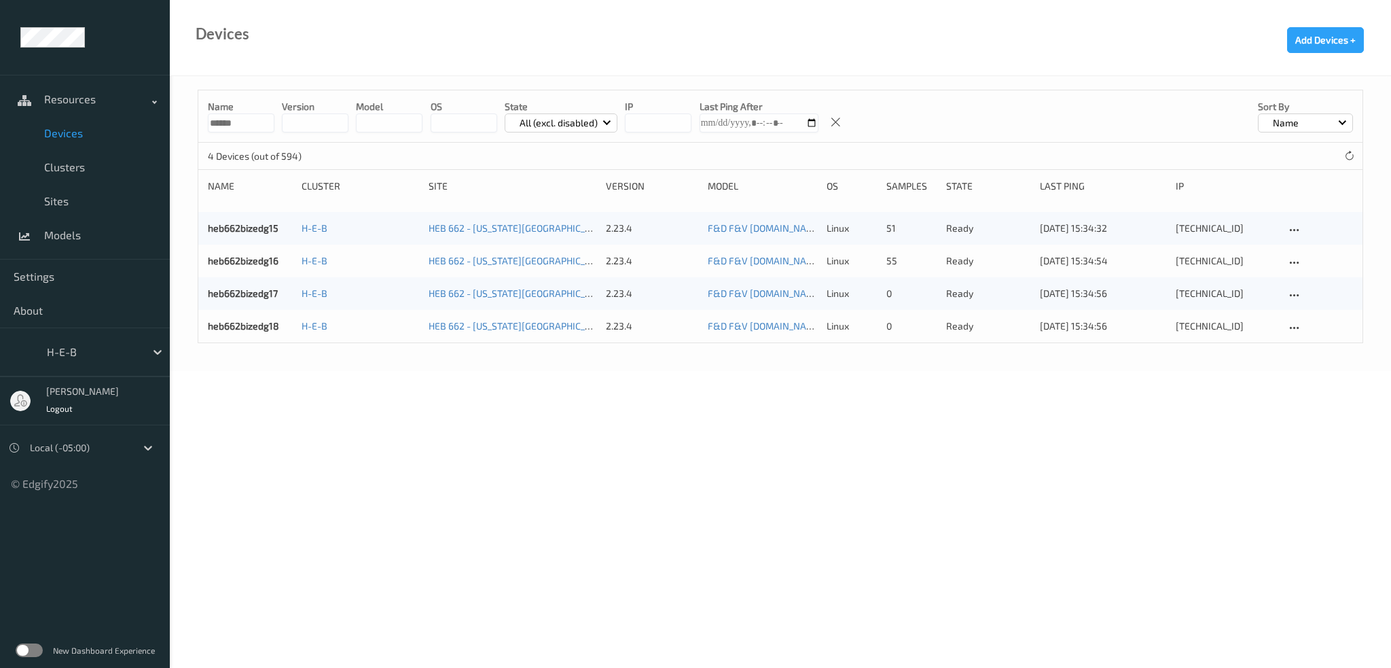
type input "******"
